Goal: Entertainment & Leisure: Browse casually

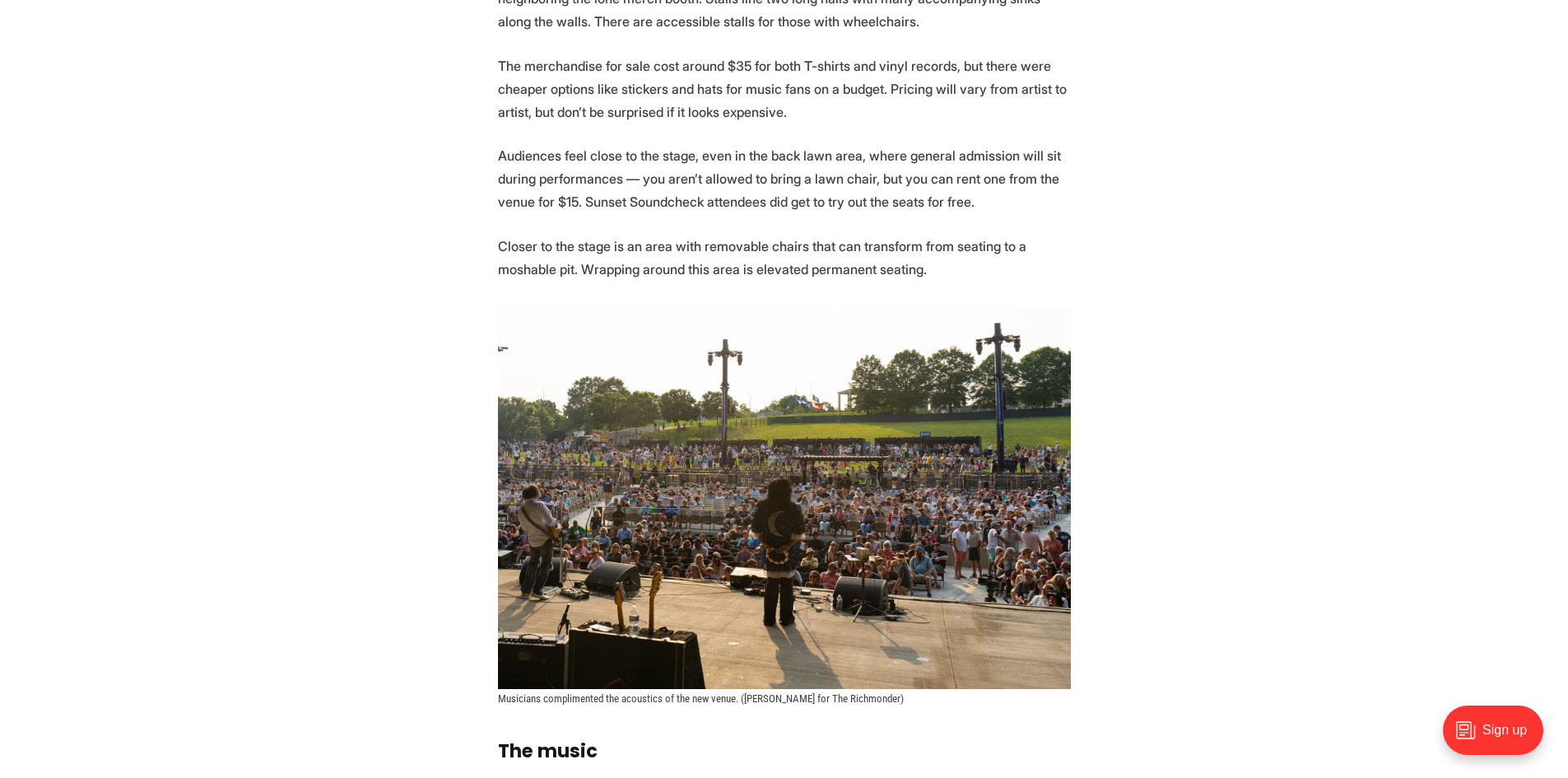
scroll to position [4363, 0]
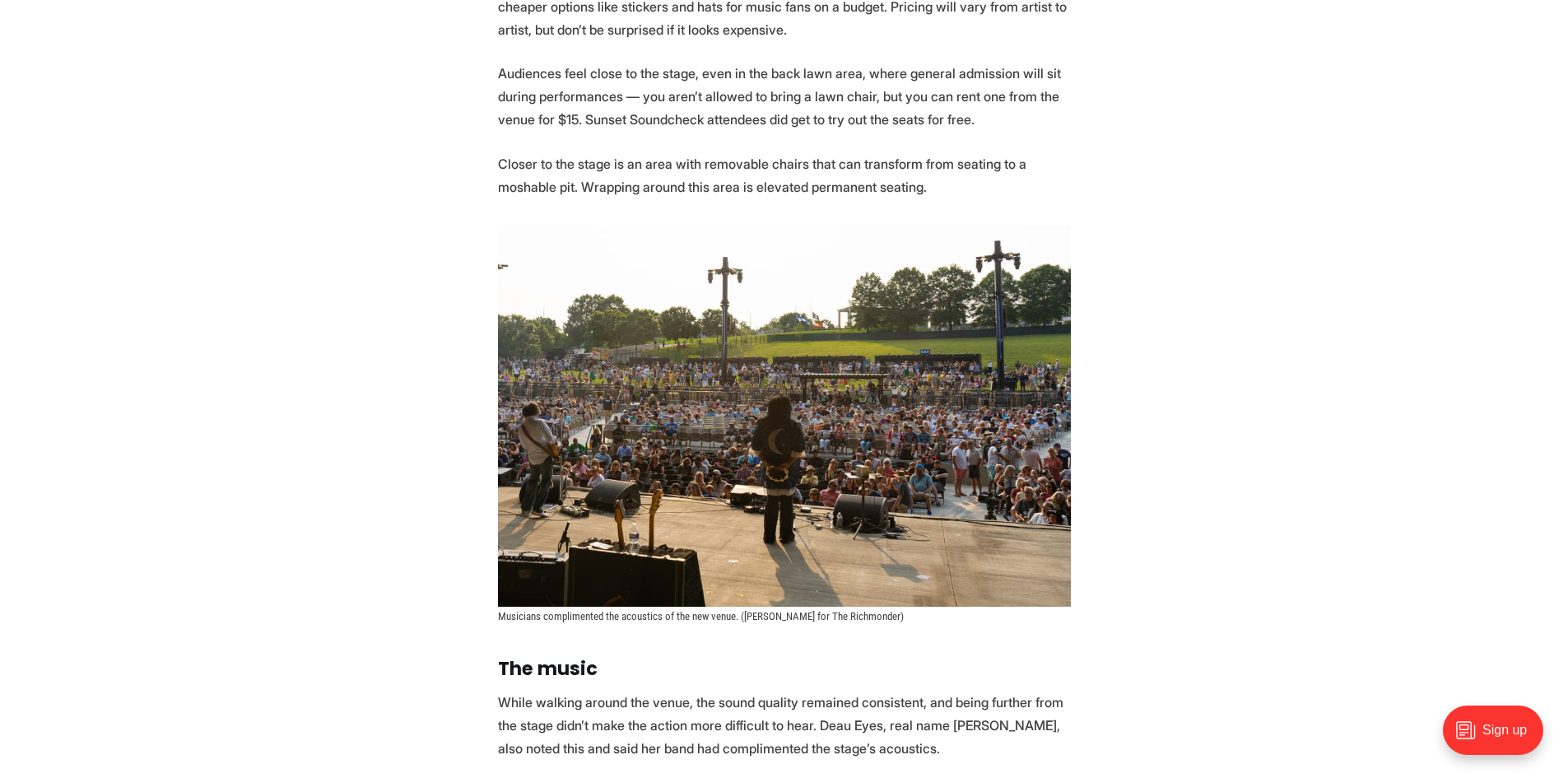
click at [662, 484] on img at bounding box center [785, 416] width 573 height 382
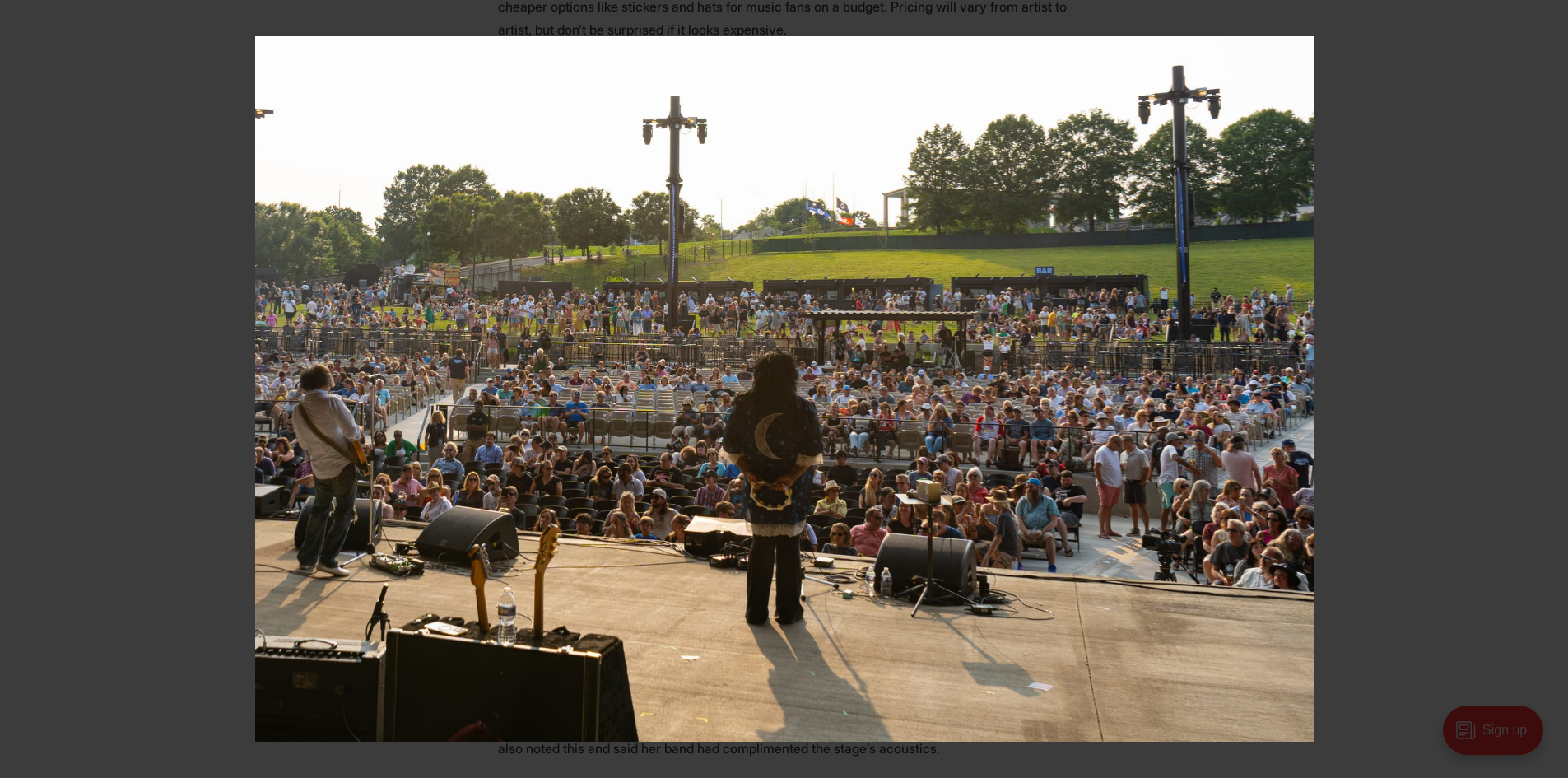
click at [879, 362] on img at bounding box center [785, 389] width 1059 height 706
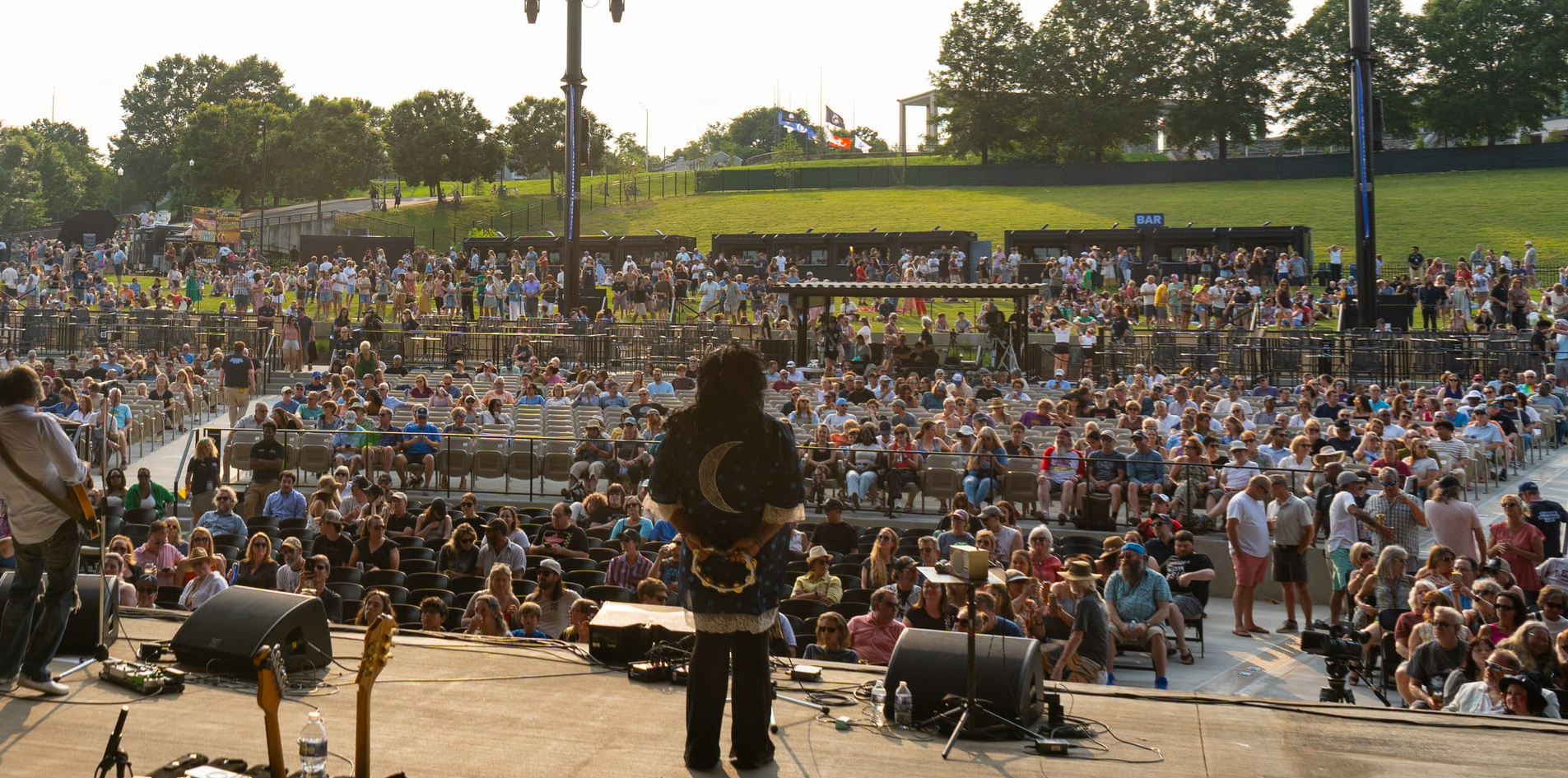
click at [878, 357] on img at bounding box center [744, 404] width 1646 height 1097
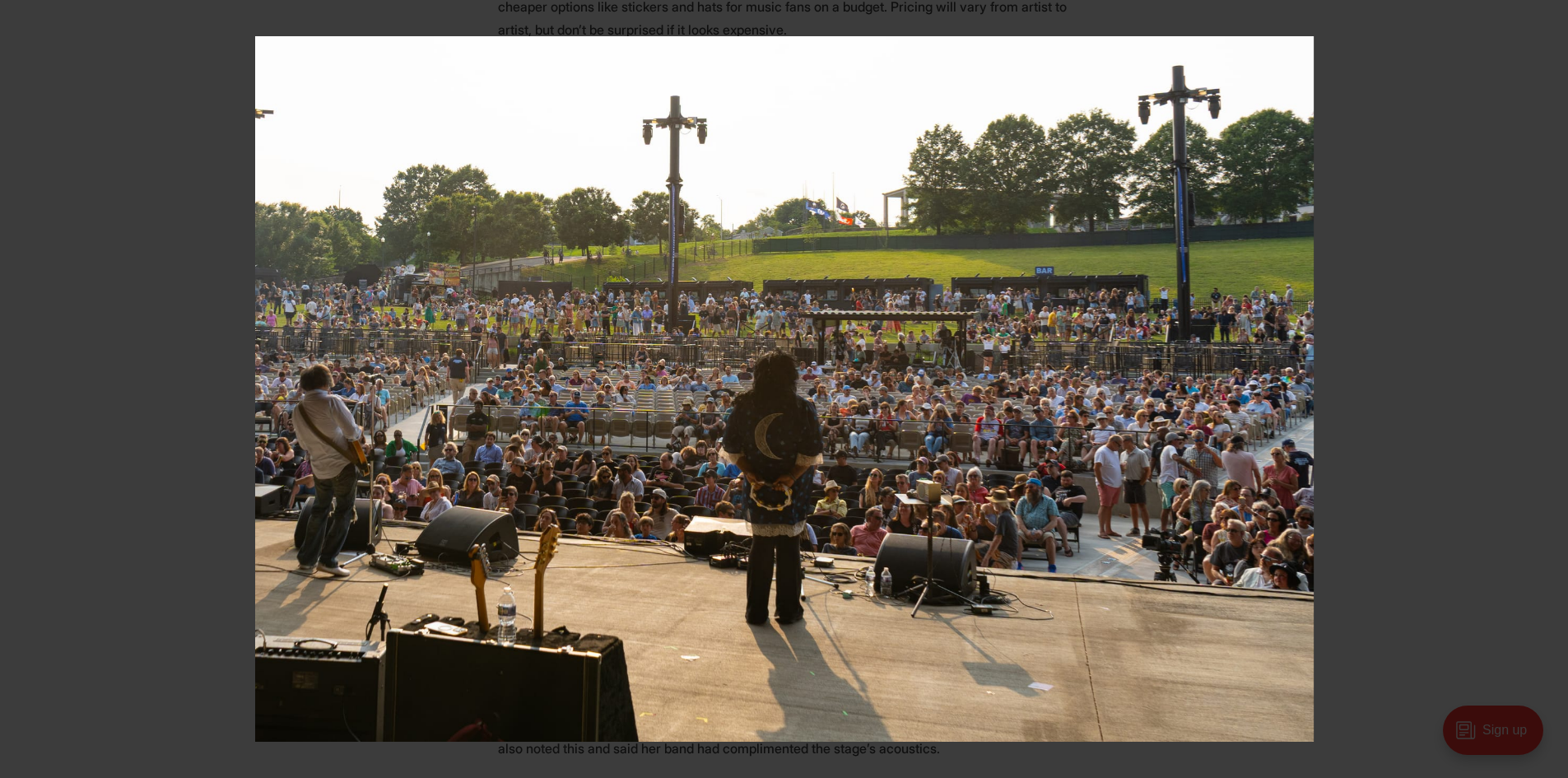
click at [785, 328] on img at bounding box center [785, 389] width 1059 height 706
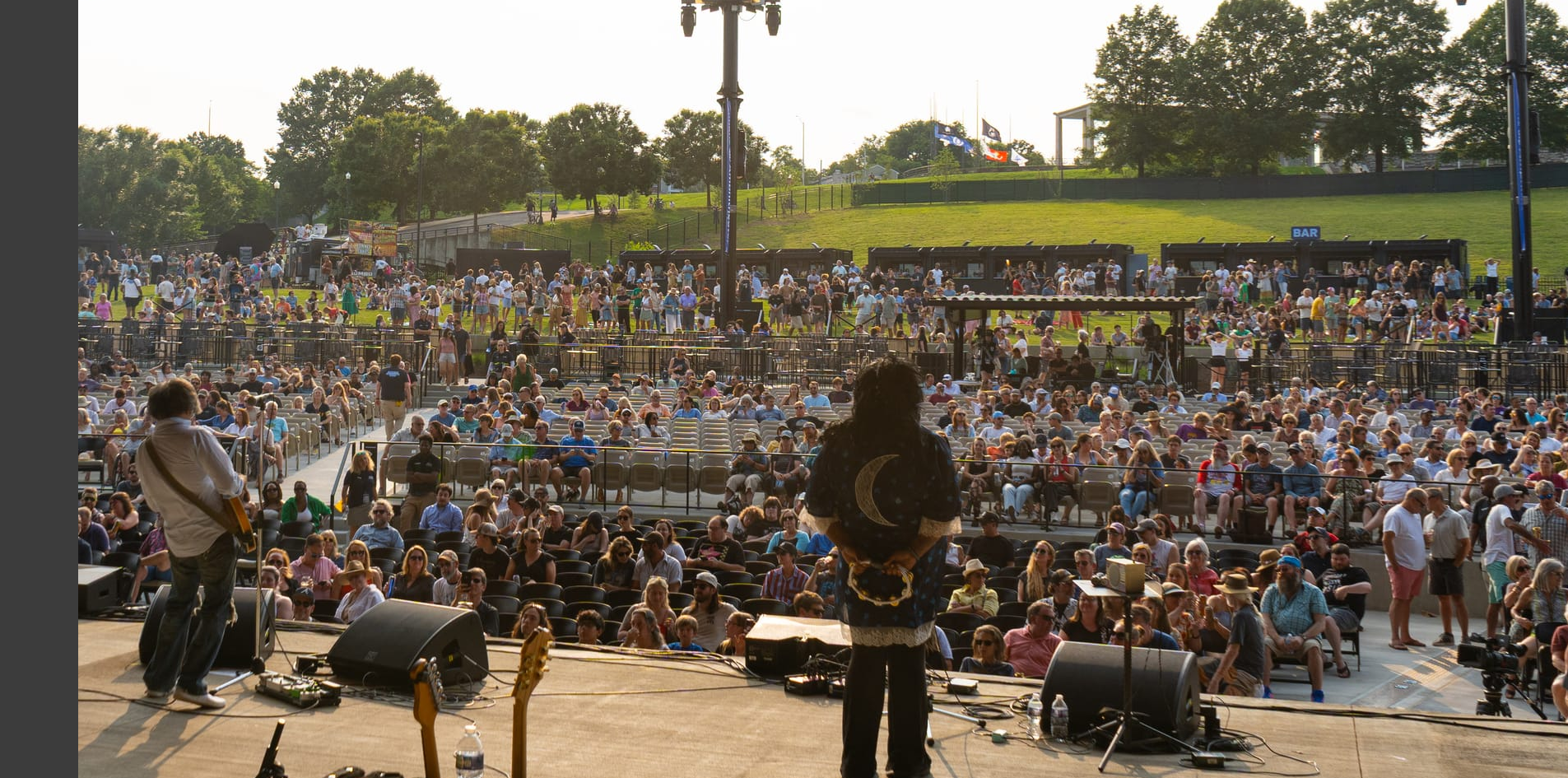
click at [715, 312] on img at bounding box center [901, 417] width 1646 height 1097
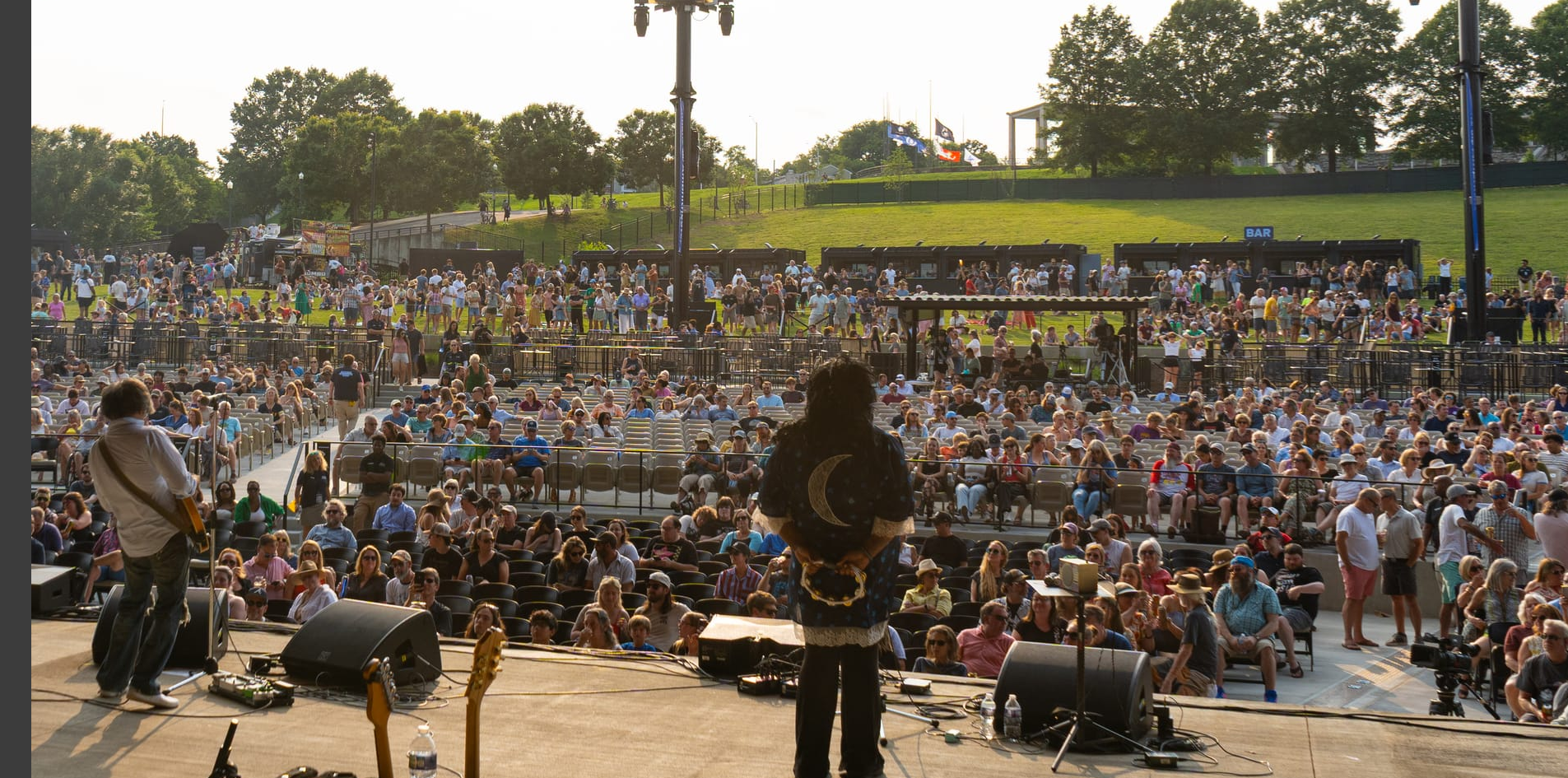
click at [706, 354] on img at bounding box center [854, 417] width 1646 height 1097
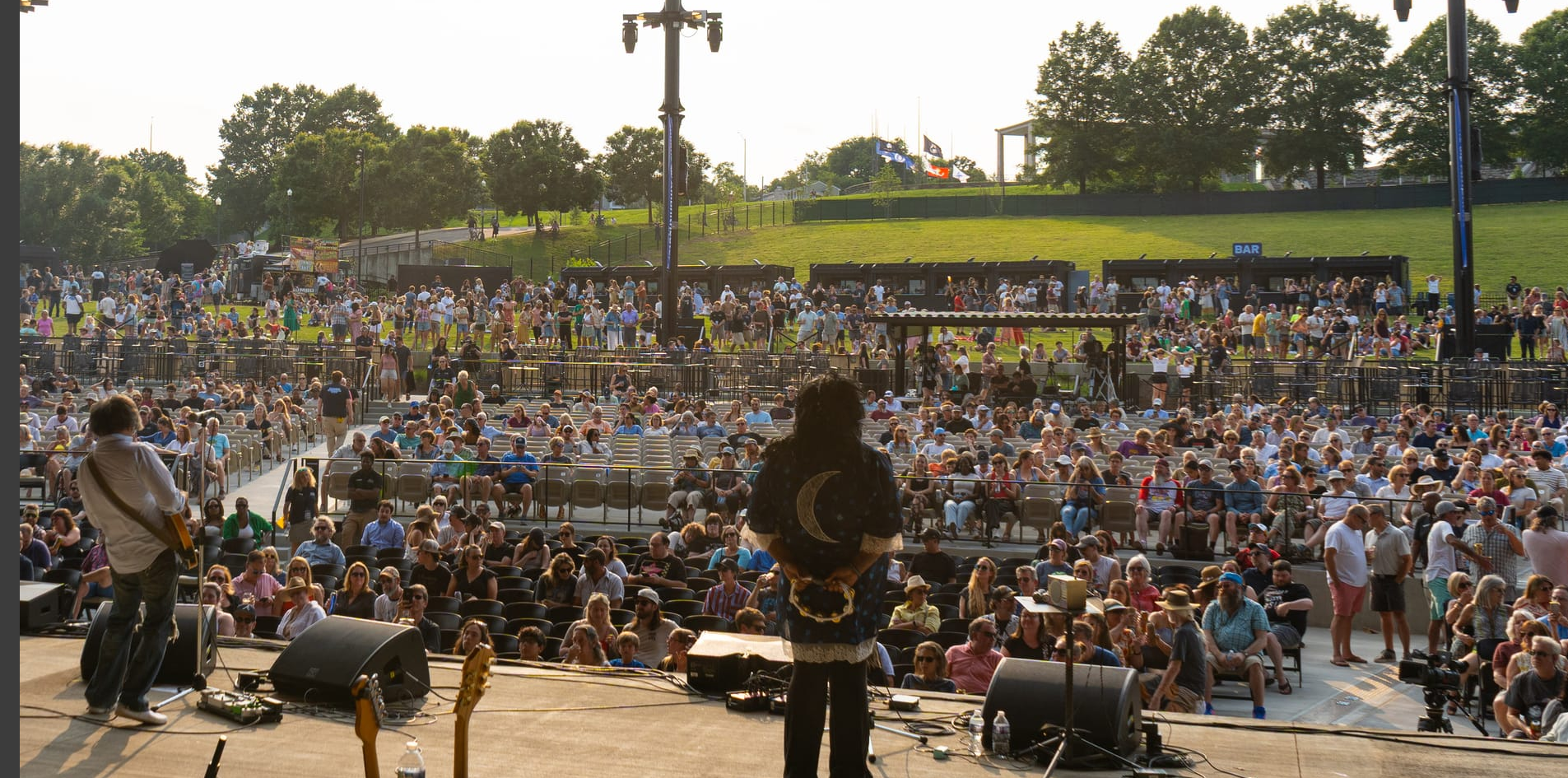
click at [797, 354] on img at bounding box center [842, 433] width 1646 height 1097
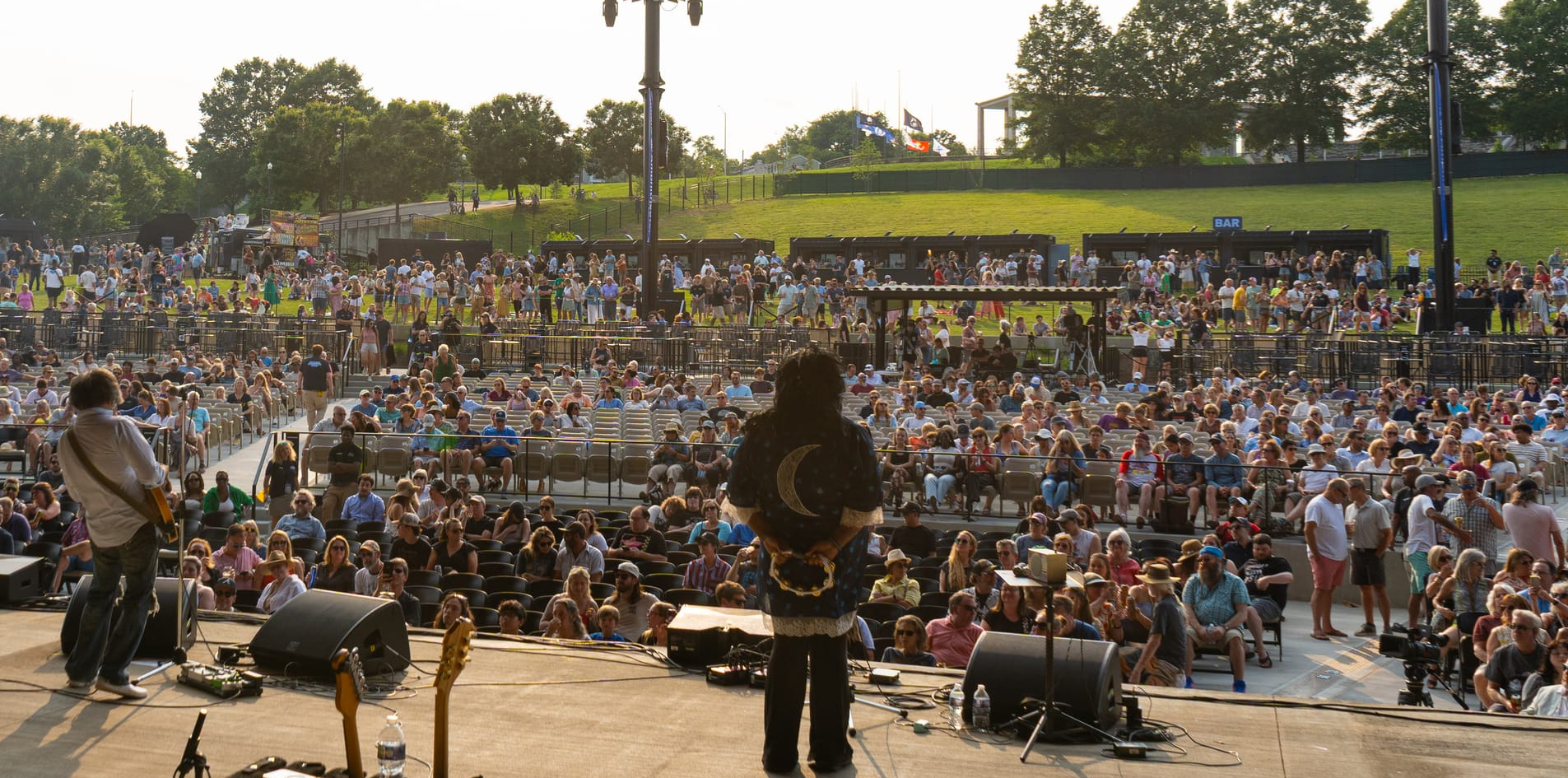
click at [927, 351] on img at bounding box center [823, 407] width 1646 height 1097
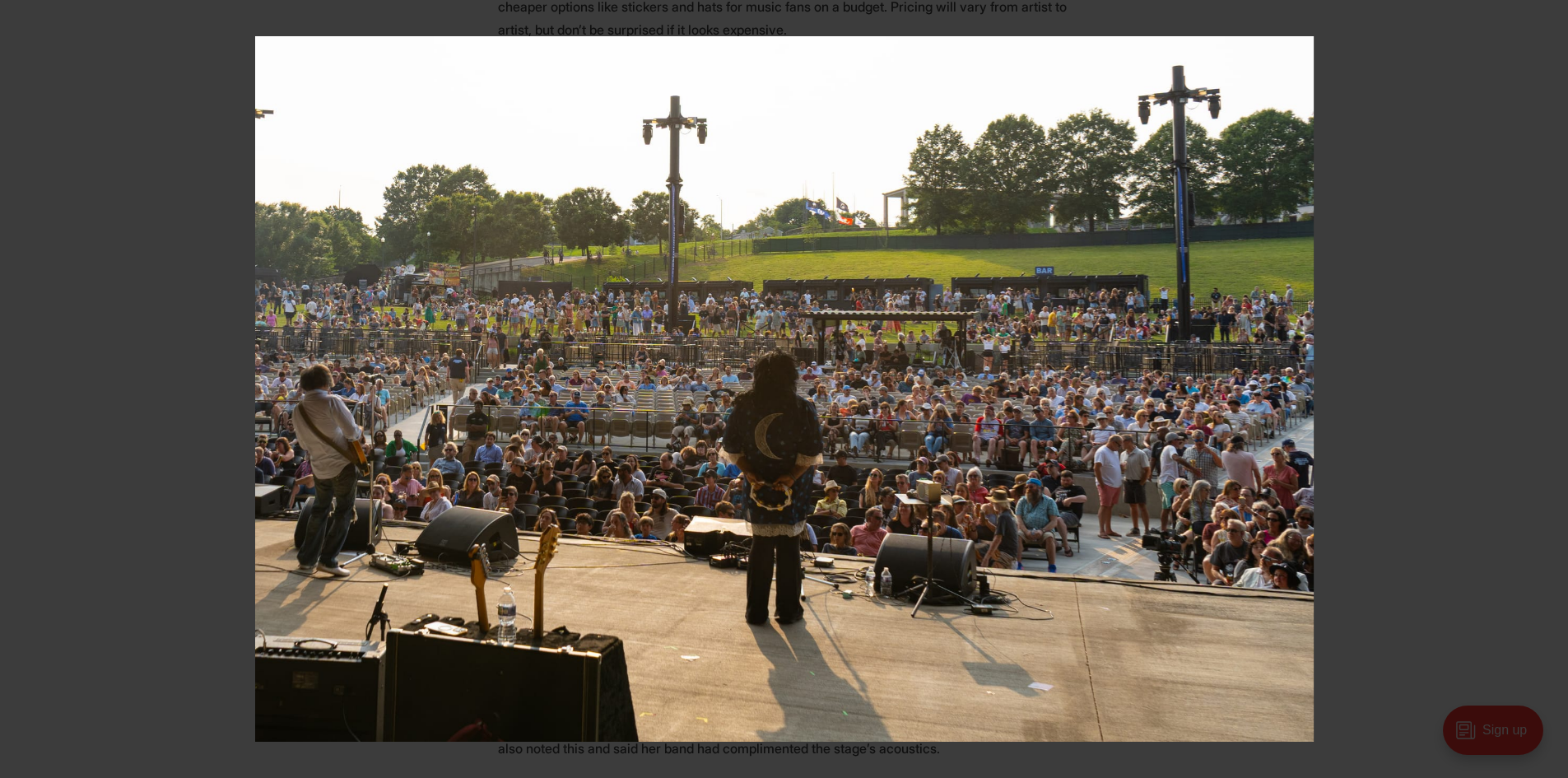
click at [927, 351] on img at bounding box center [785, 389] width 1059 height 706
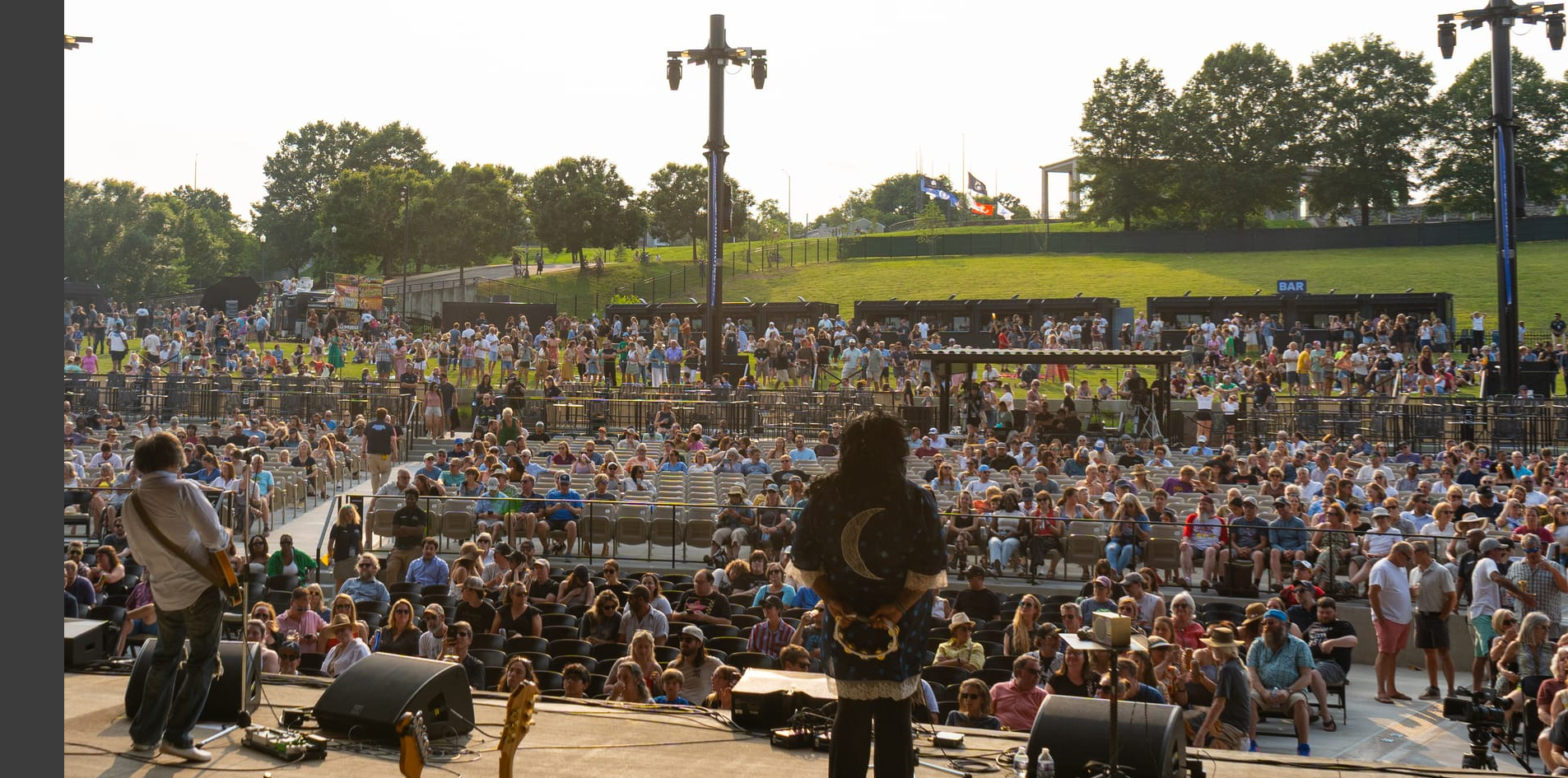
click at [905, 351] on img at bounding box center [887, 470] width 1646 height 1097
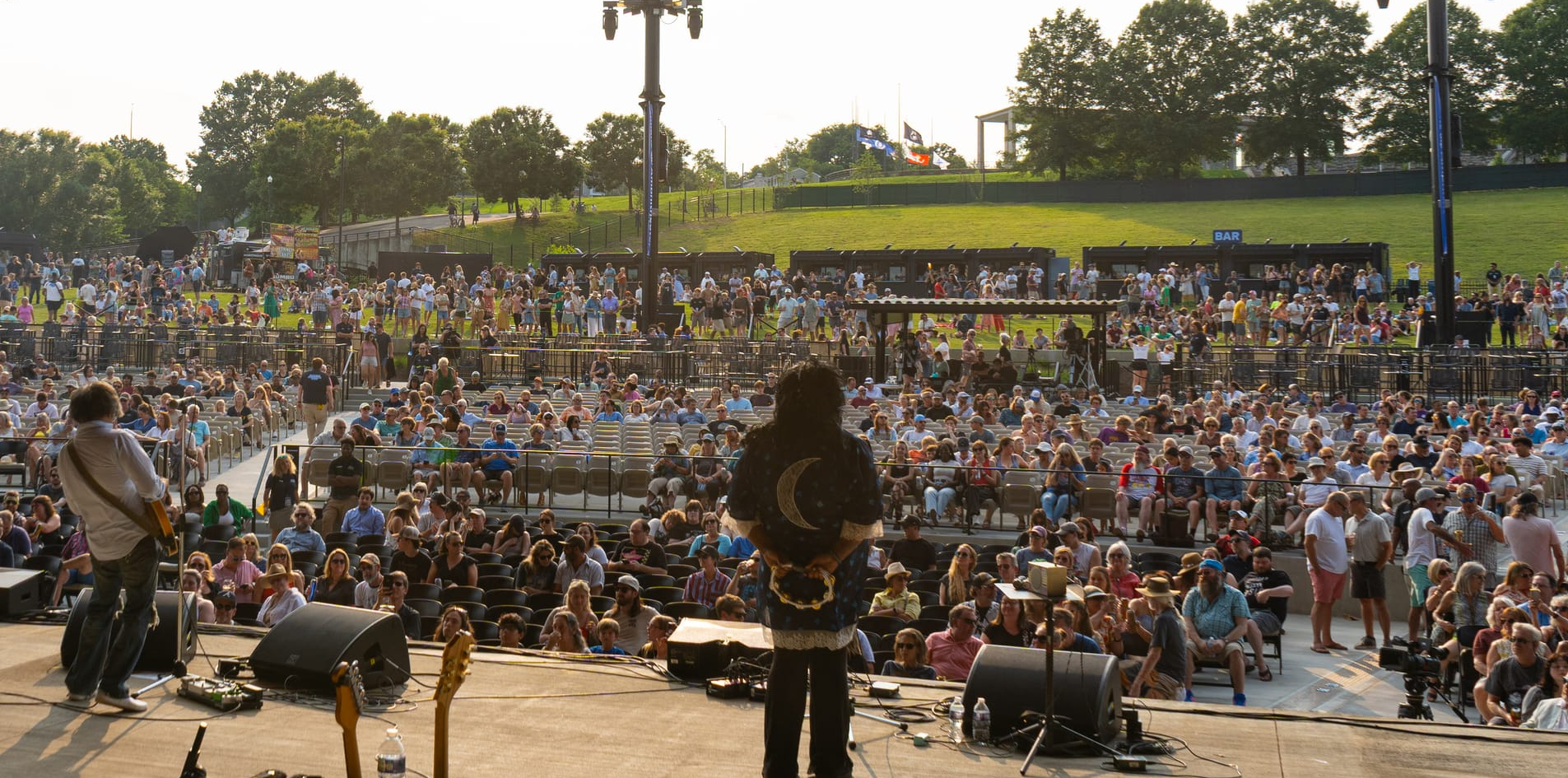
click at [1114, 366] on img at bounding box center [823, 421] width 1646 height 1097
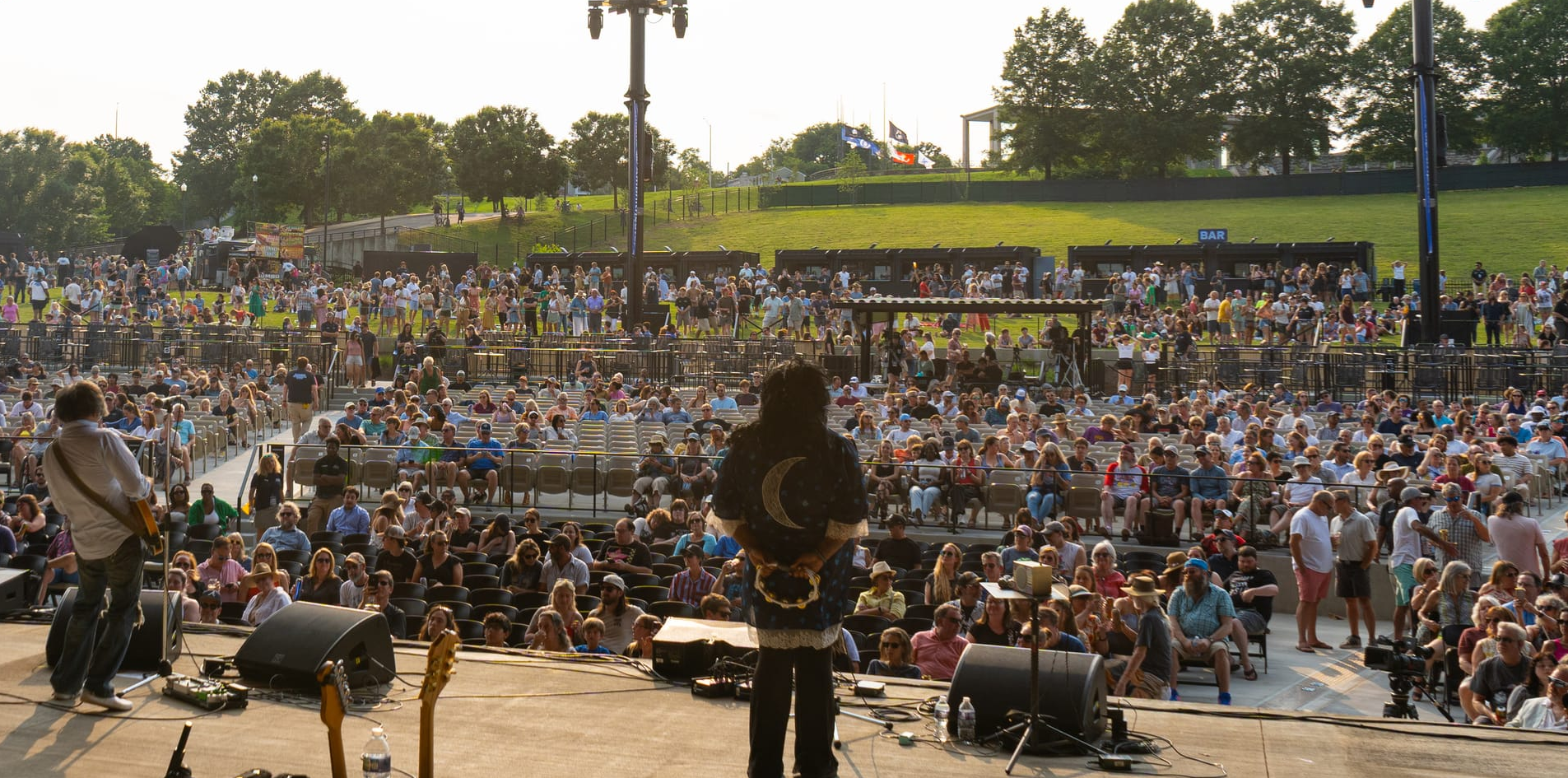
click at [1114, 366] on img at bounding box center [808, 420] width 1646 height 1097
